Goal: Task Accomplishment & Management: Complete application form

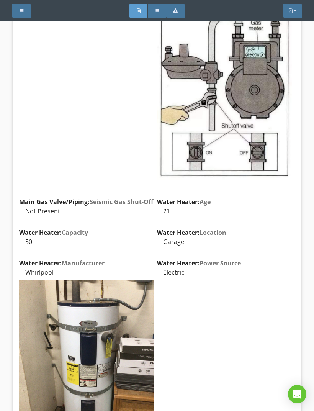
scroll to position [6298, 0]
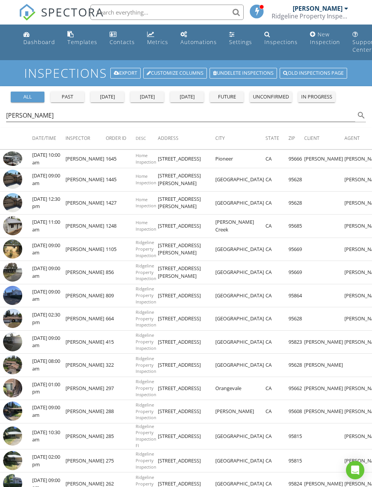
click at [33, 46] on link "Dashboard" at bounding box center [39, 39] width 38 height 22
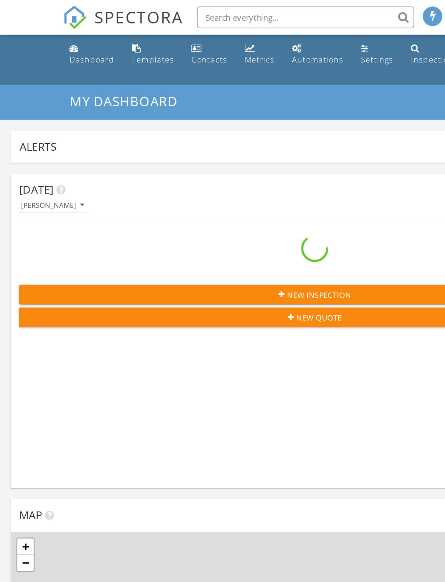
scroll to position [4, 4]
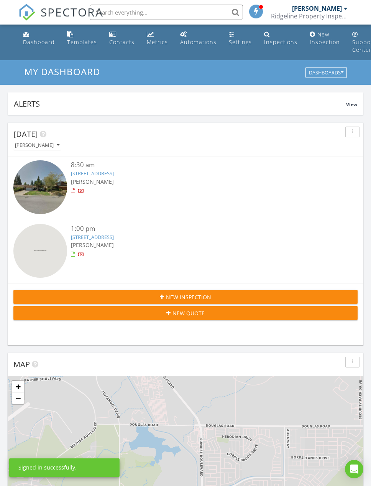
scroll to position [48, 0]
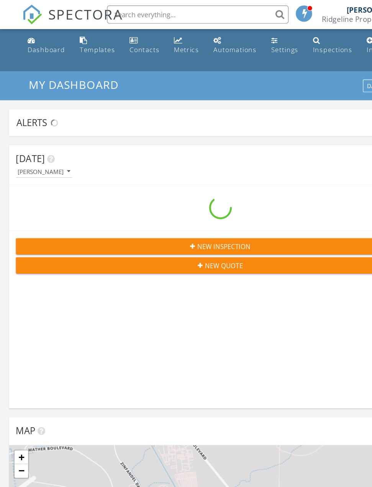
scroll to position [1311, 373]
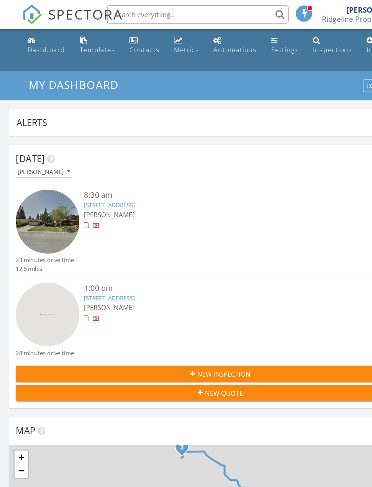
click at [93, 183] on span "[PERSON_NAME]" at bounding box center [92, 181] width 43 height 7
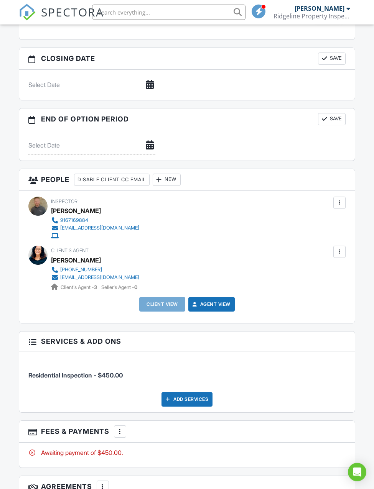
scroll to position [706, 0]
click at [176, 173] on div "New" at bounding box center [167, 179] width 28 height 12
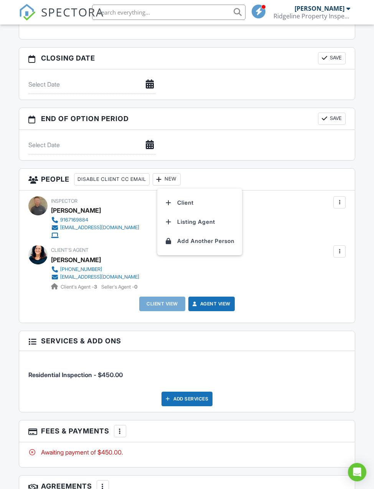
click at [204, 202] on li "Client" at bounding box center [200, 202] width 76 height 19
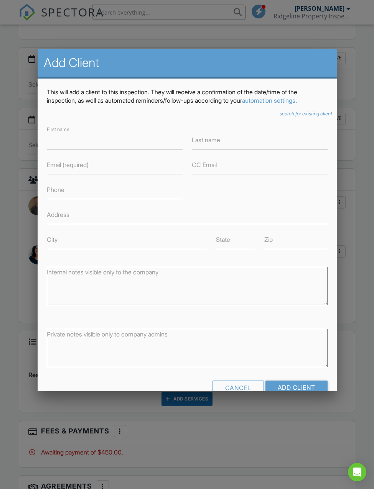
click at [83, 169] on label "Email (required)" at bounding box center [68, 165] width 42 height 8
click at [83, 169] on input "Email (required)" at bounding box center [115, 165] width 136 height 19
type input "Dsbuehler529@gmail.com"
click at [107, 147] on input "First name" at bounding box center [115, 140] width 136 height 19
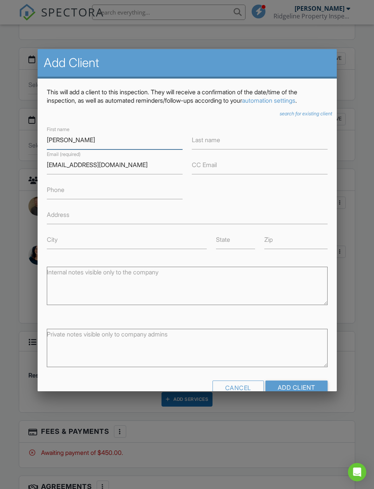
type input "David"
click at [226, 143] on input "Last name" at bounding box center [260, 140] width 136 height 19
type input "Buehler"
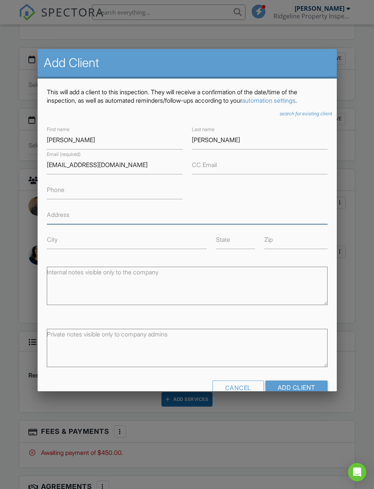
click at [327, 213] on input "Address" at bounding box center [187, 214] width 281 height 19
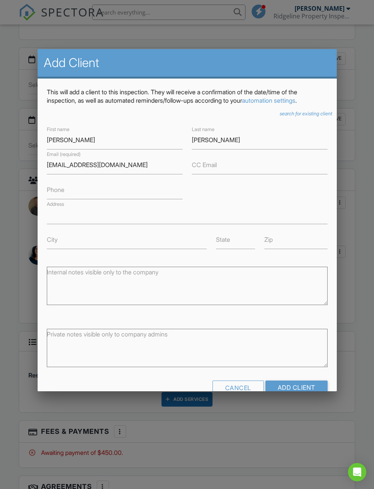
click at [331, 263] on div "Internal notes visible only to the company" at bounding box center [187, 284] width 290 height 54
click at [303, 391] on input "Add Client" at bounding box center [296, 388] width 62 height 14
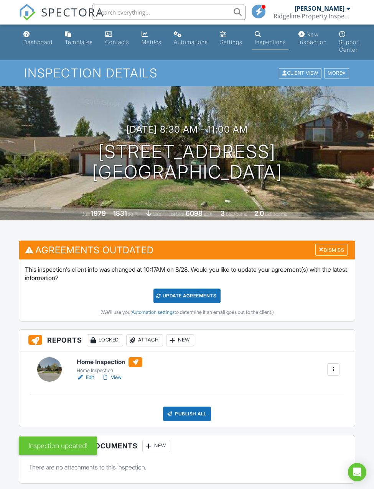
click at [203, 293] on div "Update Agreements" at bounding box center [186, 296] width 67 height 15
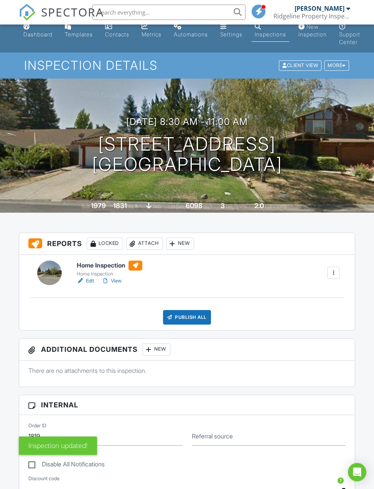
scroll to position [8, 0]
click at [38, 32] on div "Dashboard" at bounding box center [37, 34] width 29 height 7
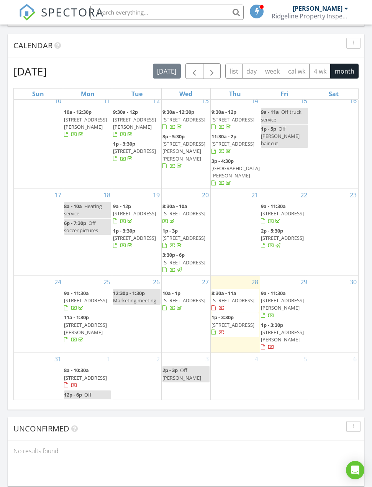
scroll to position [217, 0]
